Goal: Information Seeking & Learning: Learn about a topic

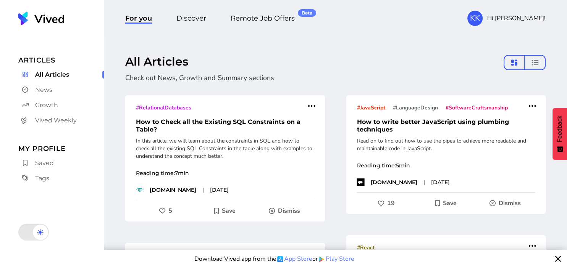
click at [282, 124] on h1 "How to Check all the Existing SQL Constraints on a Table?" at bounding box center [225, 125] width 200 height 15
click at [54, 13] on img at bounding box center [41, 18] width 46 height 14
click at [200, 17] on span "Discover" at bounding box center [191, 19] width 30 height 10
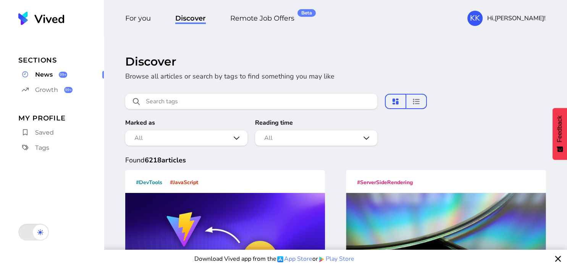
click at [138, 23] on span "For you" at bounding box center [138, 19] width 26 height 10
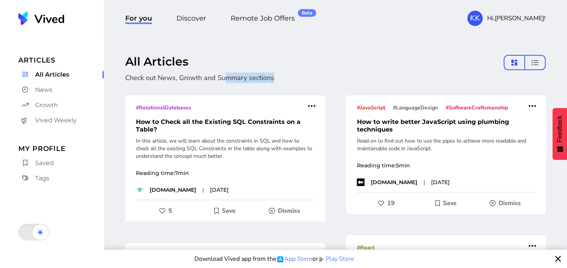
drag, startPoint x: 250, startPoint y: 78, endPoint x: 277, endPoint y: 81, distance: 27.6
click at [276, 81] on p "Check out News, Growth and Summary sections" at bounding box center [317, 78] width 384 height 11
click at [273, 79] on p "Check out News, Growth and Summary sections" at bounding box center [317, 78] width 384 height 11
click at [40, 92] on span "News" at bounding box center [43, 89] width 17 height 9
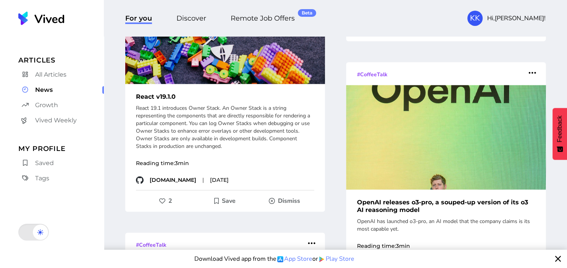
scroll to position [927, 0]
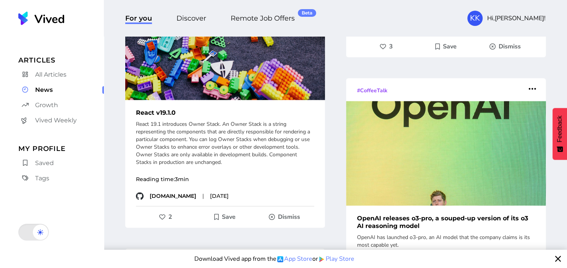
click at [204, 98] on img at bounding box center [225, 47] width 200 height 105
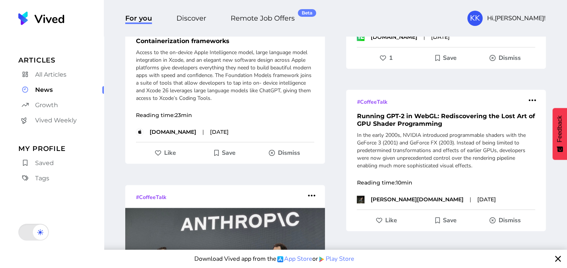
scroll to position [1209, 0]
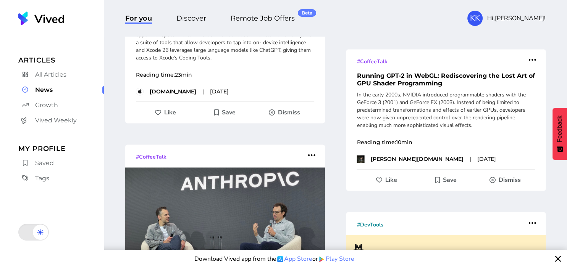
click at [249, 24] on span "Remote Job Offers Beta" at bounding box center [262, 18] width 70 height 17
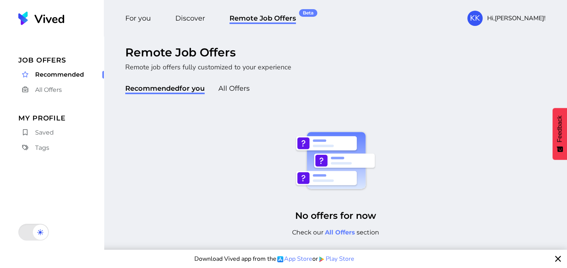
scroll to position [15, 0]
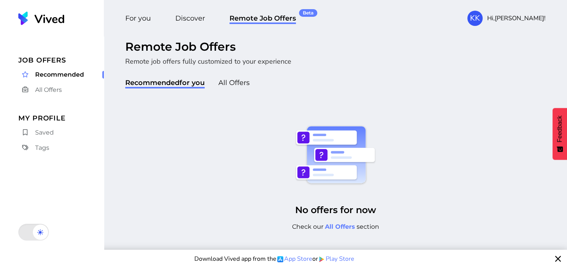
click at [340, 227] on link "All Offers" at bounding box center [340, 226] width 30 height 7
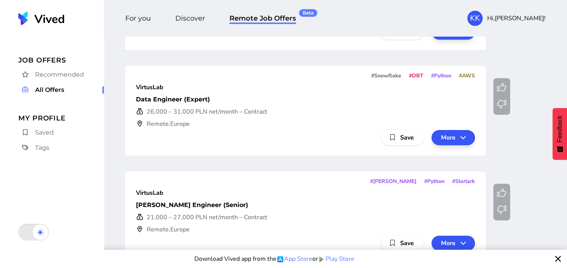
scroll to position [279, 0]
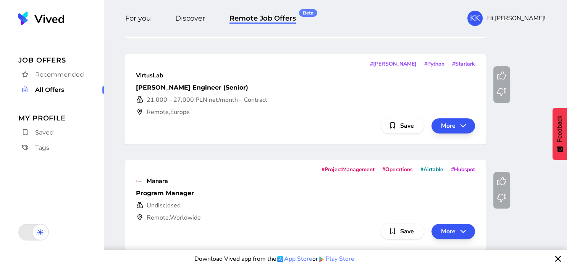
click at [556, 257] on span at bounding box center [558, 259] width 6 height 12
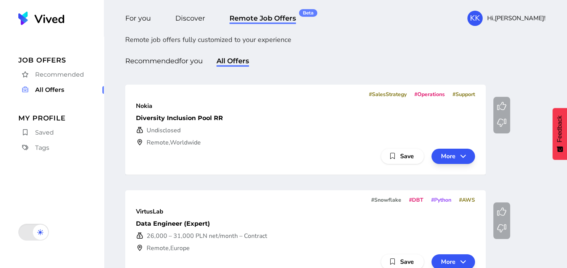
scroll to position [0, 0]
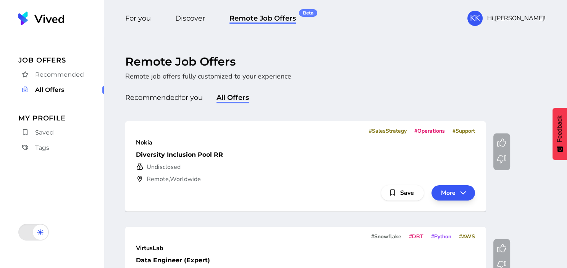
click at [63, 75] on span "Recommended" at bounding box center [59, 74] width 49 height 9
click at [143, 18] on span "For you" at bounding box center [138, 19] width 26 height 10
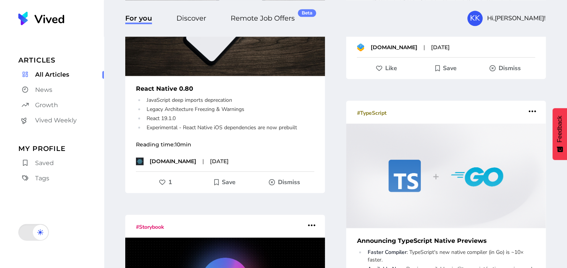
scroll to position [3828, 0]
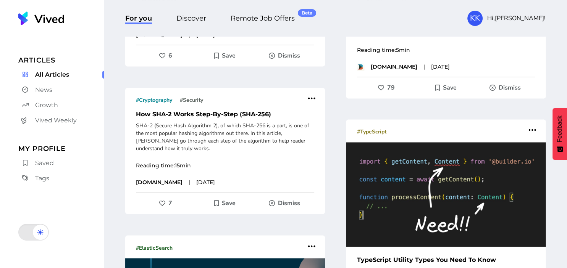
scroll to position [0, 0]
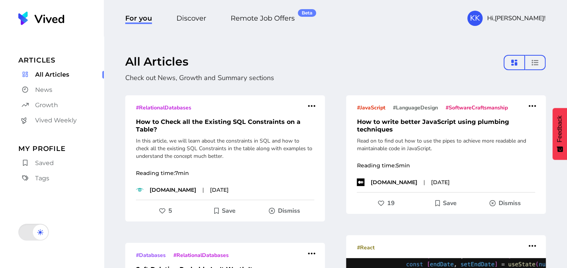
click at [190, 20] on span "Discover" at bounding box center [191, 19] width 30 height 10
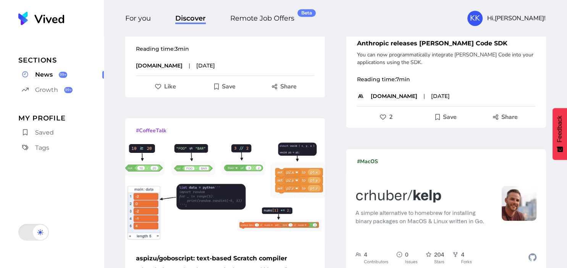
scroll to position [3385, 0]
